Goal: Information Seeking & Learning: Learn about a topic

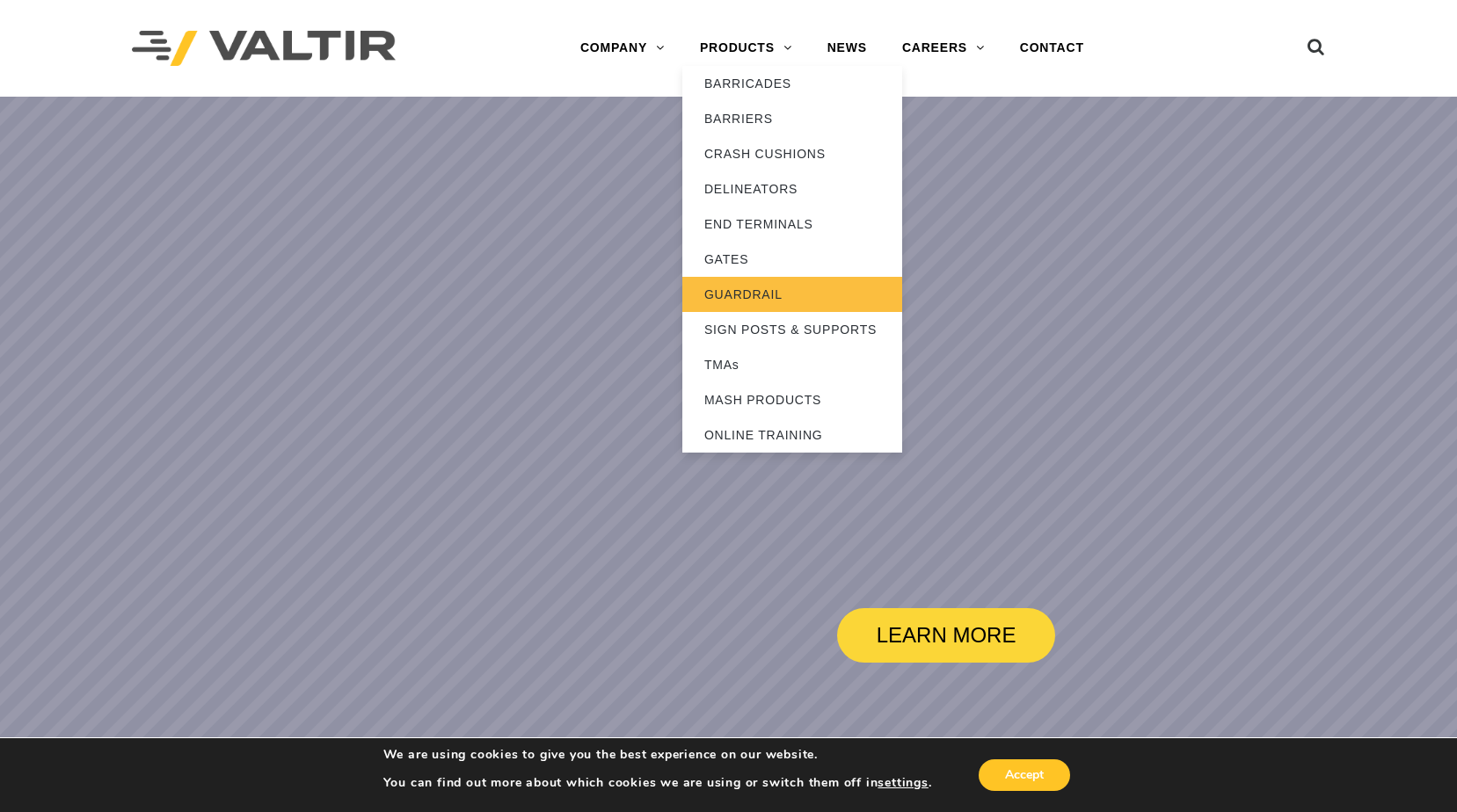
click at [762, 292] on link "GUARDRAIL" at bounding box center [792, 294] width 220 height 35
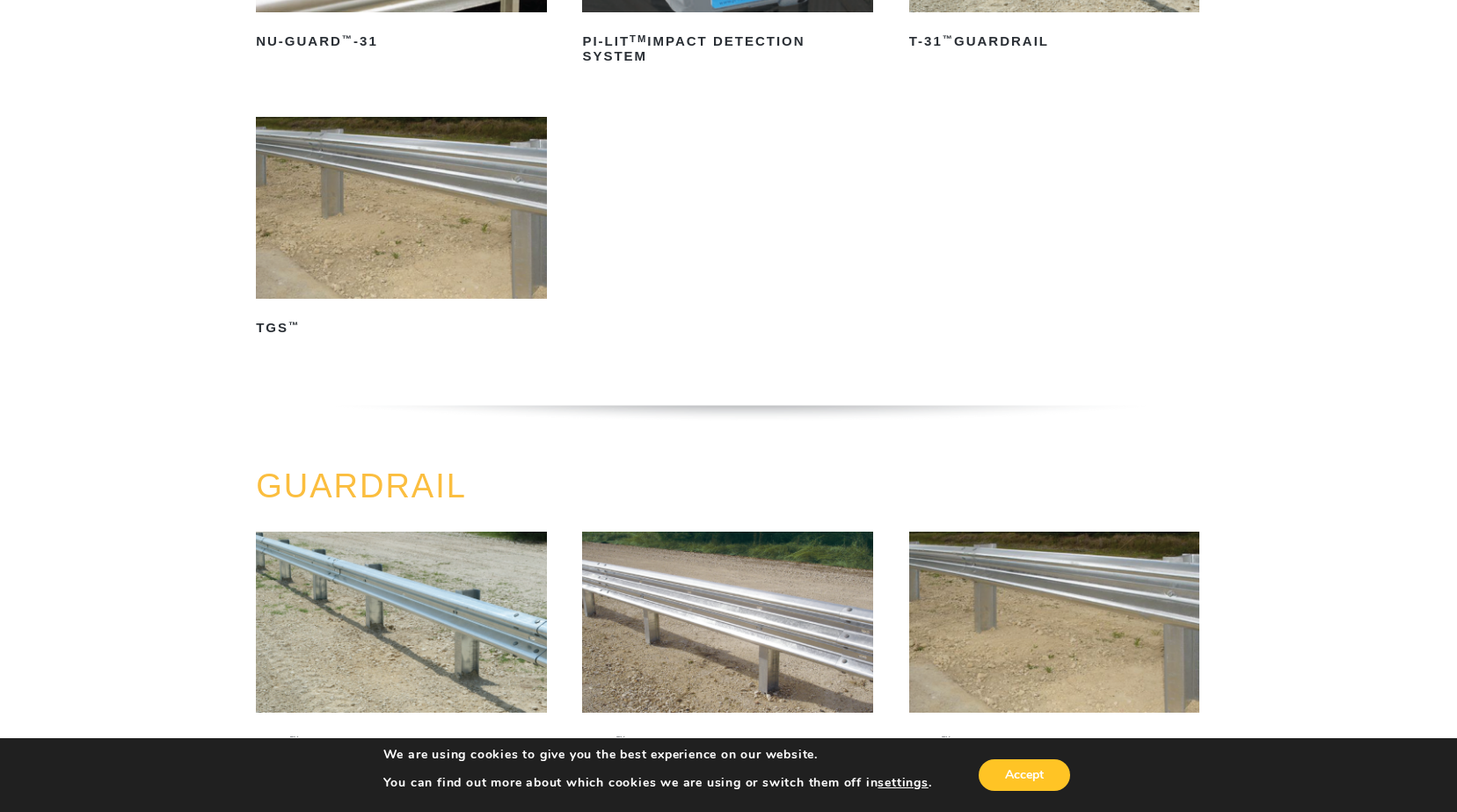
scroll to position [352, 0]
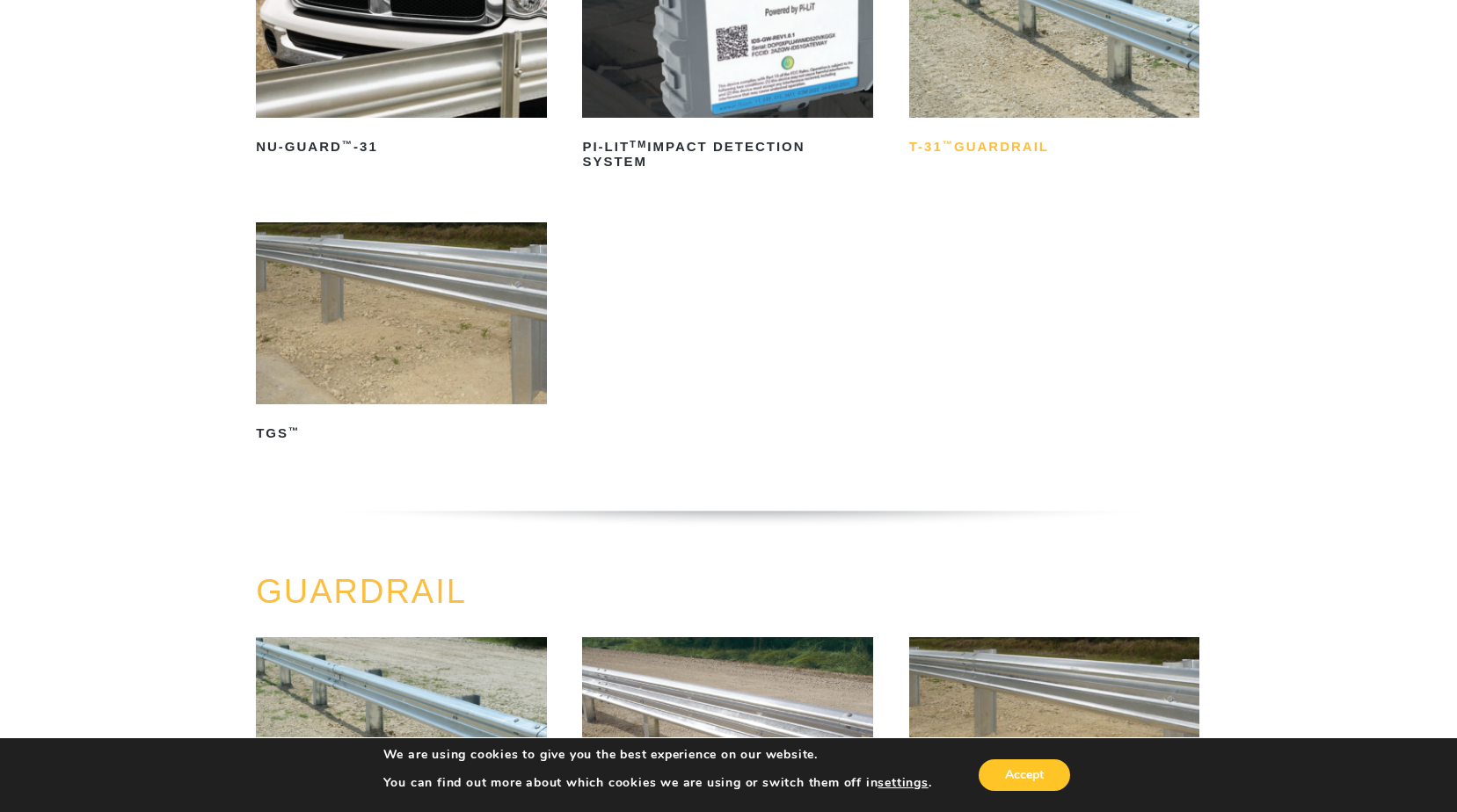
click at [998, 137] on h2 "T-31 ™ Guardrail" at bounding box center [1055, 148] width 290 height 28
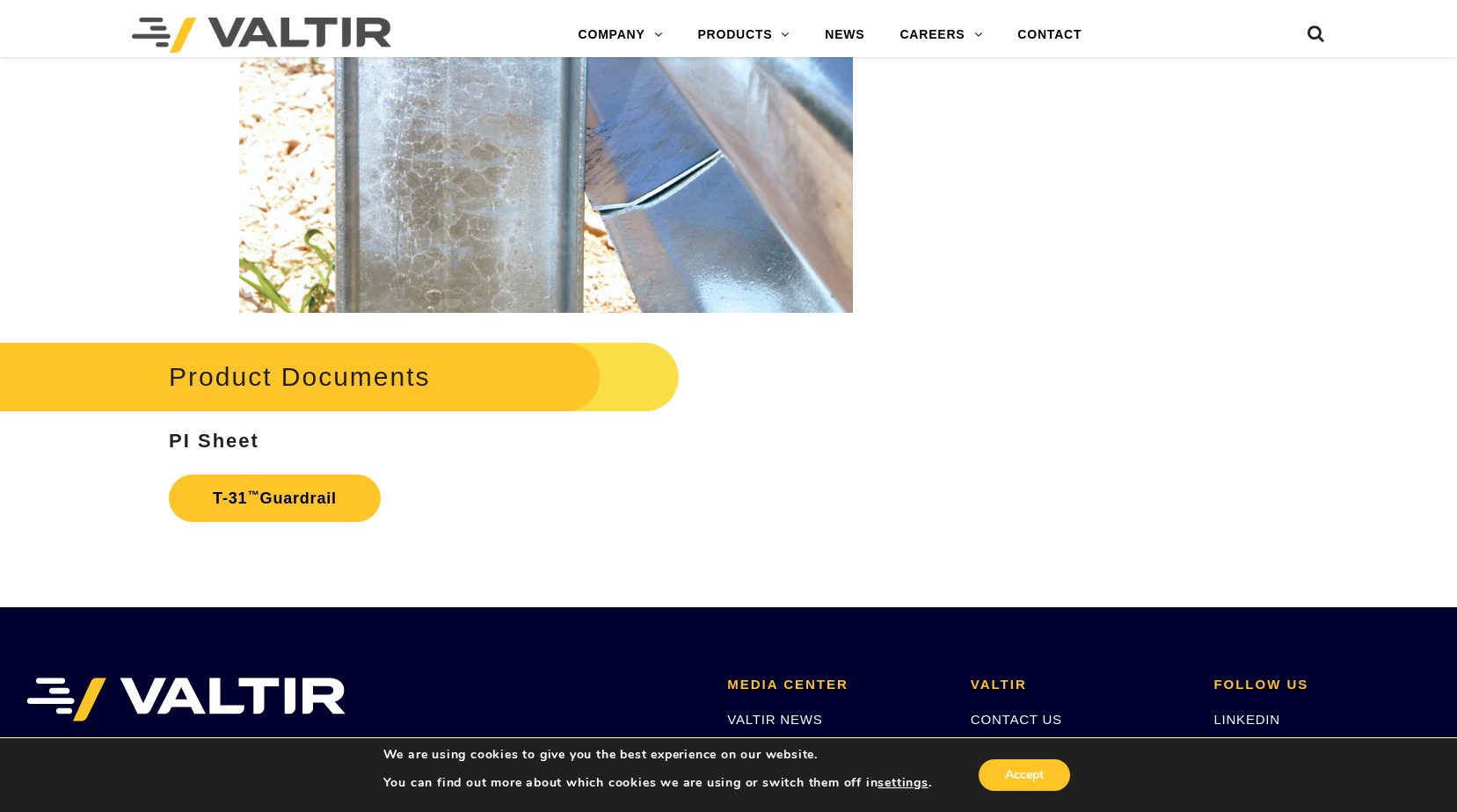
scroll to position [3047, 0]
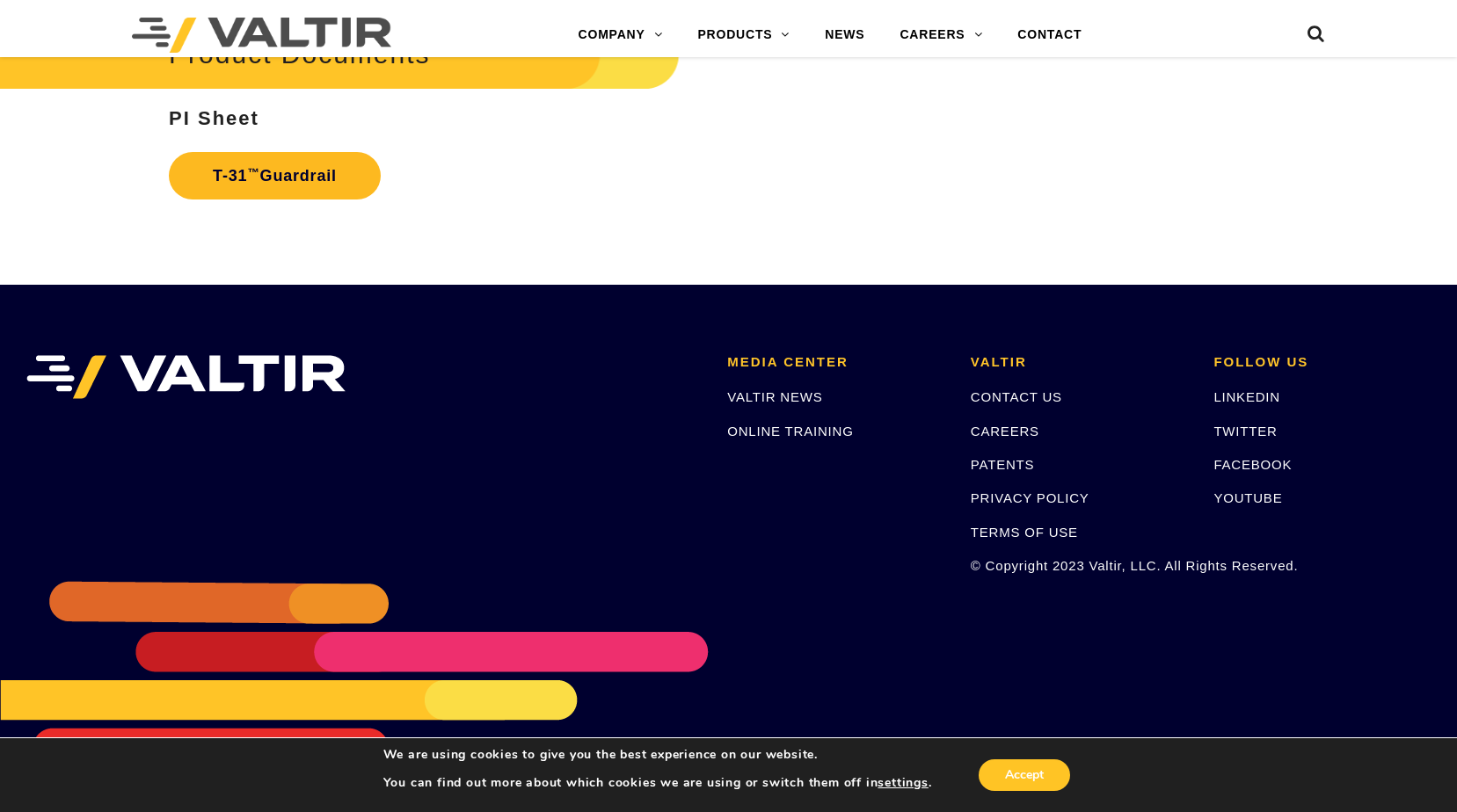
click at [306, 182] on link "T-31 ™ Guardrail" at bounding box center [275, 176] width 212 height 48
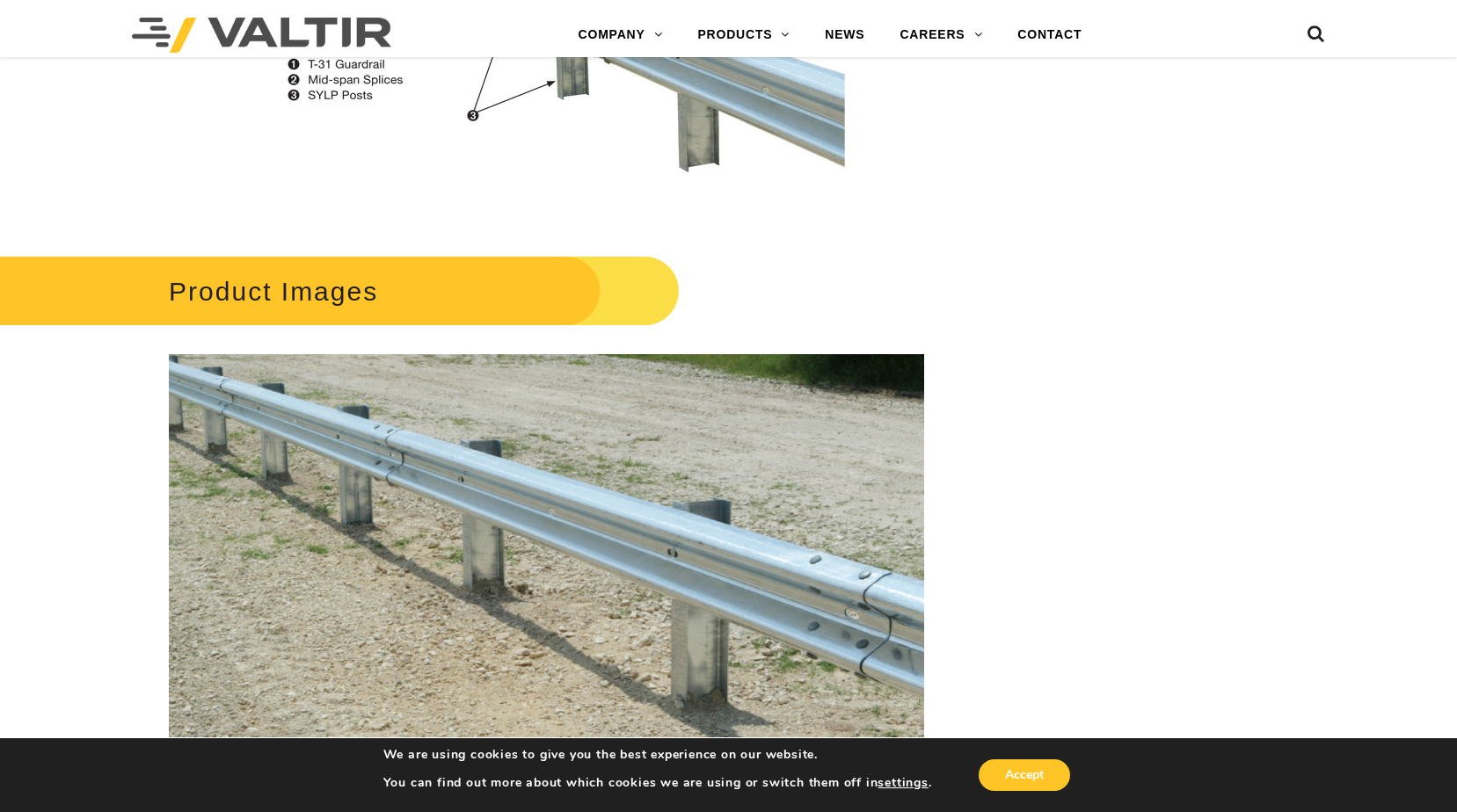
scroll to position [1465, 0]
